Goal: Find specific page/section

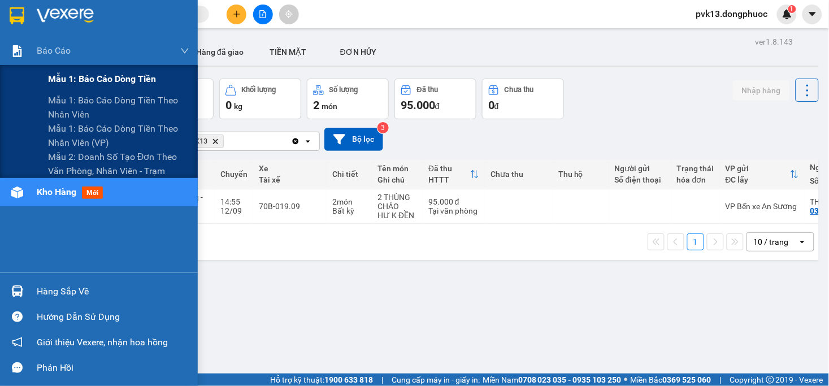
click at [74, 80] on span "Mẫu 1: Báo cáo dòng tiền" at bounding box center [102, 79] width 108 height 14
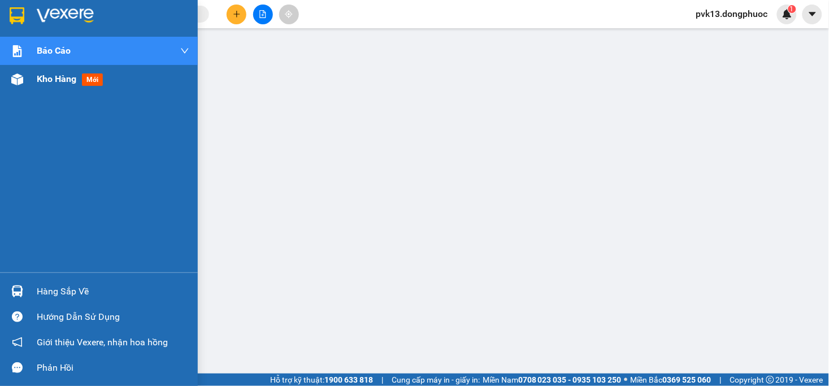
click at [11, 83] on img at bounding box center [17, 79] width 12 height 12
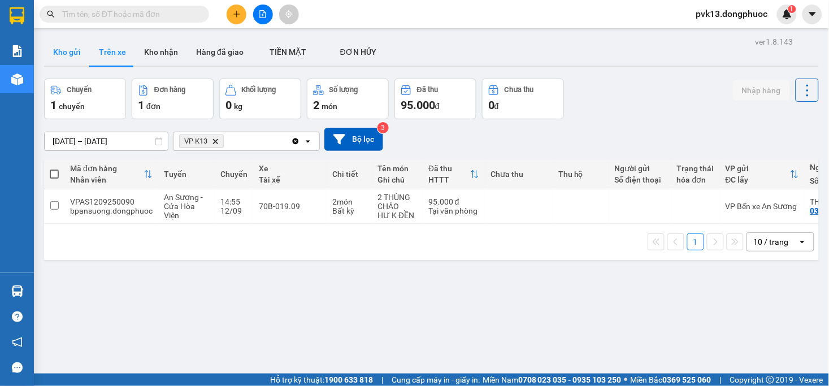
drag, startPoint x: 75, startPoint y: 52, endPoint x: 112, endPoint y: 49, distance: 37.5
click at [77, 52] on button "Kho gửi" at bounding box center [67, 51] width 46 height 27
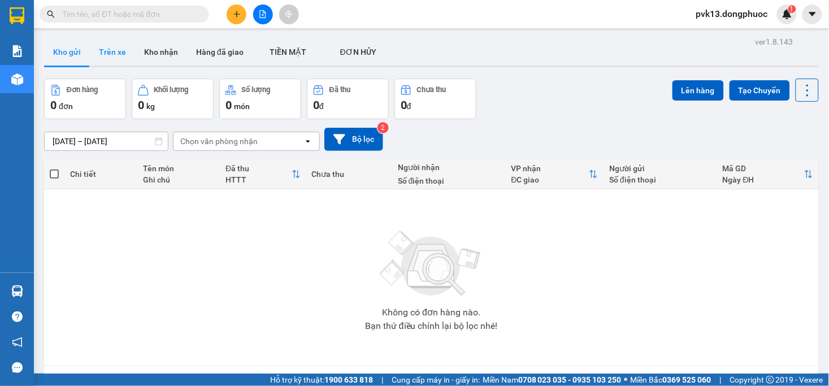
click at [112, 49] on button "Trên xe" at bounding box center [112, 51] width 45 height 27
